Goal: Information Seeking & Learning: Compare options

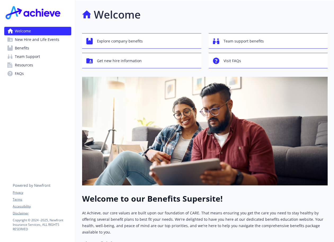
click at [22, 48] on span "Benefits" at bounding box center [22, 48] width 14 height 8
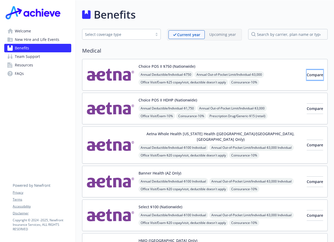
click at [308, 76] on span "Compare" at bounding box center [315, 74] width 16 height 5
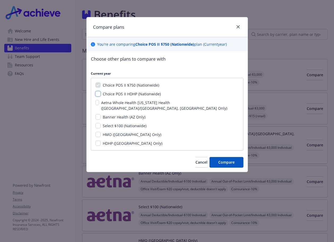
click at [98, 94] on input "Choice POS II HDHP (Nationwide)" at bounding box center [97, 93] width 5 height 5
checkbox input "true"
click at [100, 123] on div "Select $100 (Nationwide)" at bounding box center [167, 126] width 144 height 6
click at [99, 123] on input "Select $100 (Nationwide)" at bounding box center [97, 125] width 5 height 5
checkbox input "true"
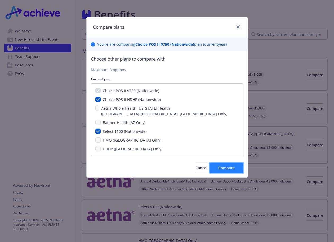
click at [227, 165] on span "Compare" at bounding box center [226, 167] width 16 height 5
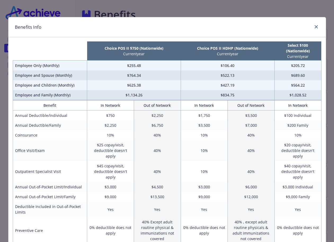
scroll to position [27, 0]
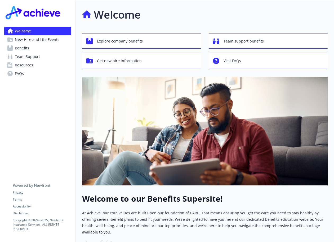
click at [19, 47] on span "Benefits" at bounding box center [22, 48] width 14 height 8
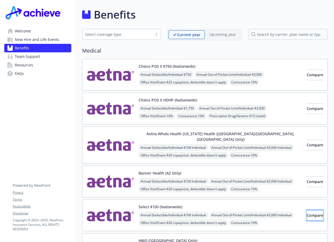
click at [307, 212] on span "Compare" at bounding box center [315, 214] width 16 height 5
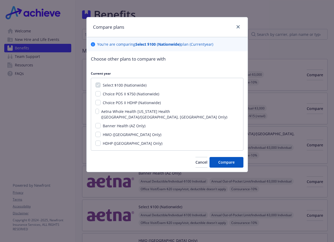
click at [110, 123] on span "Banner Health (AZ Only)" at bounding box center [124, 125] width 43 height 5
click at [101, 123] on input "Banner Health (AZ Only)" at bounding box center [97, 125] width 5 height 5
checkbox input "true"
click at [225, 159] on span "Compare" at bounding box center [226, 161] width 16 height 5
